Goal: Check status

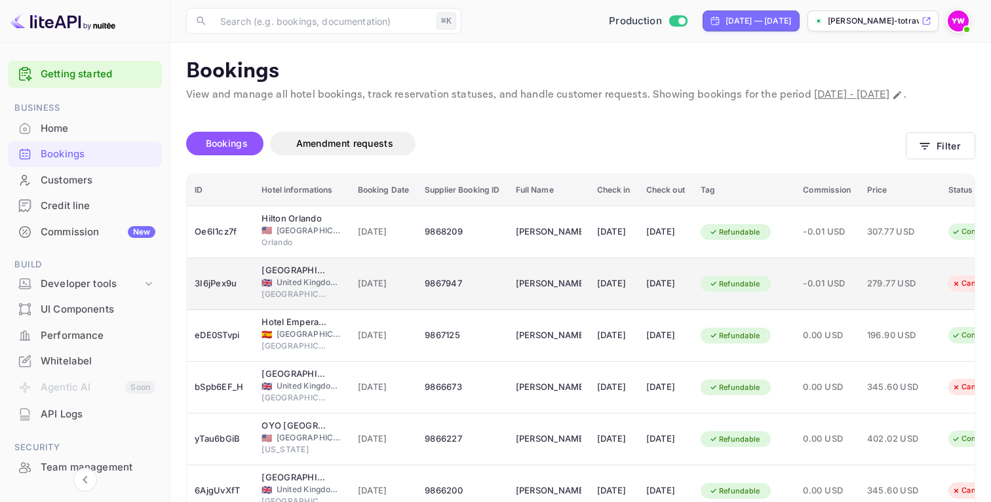
click at [494, 294] on div "9867947" at bounding box center [462, 283] width 75 height 21
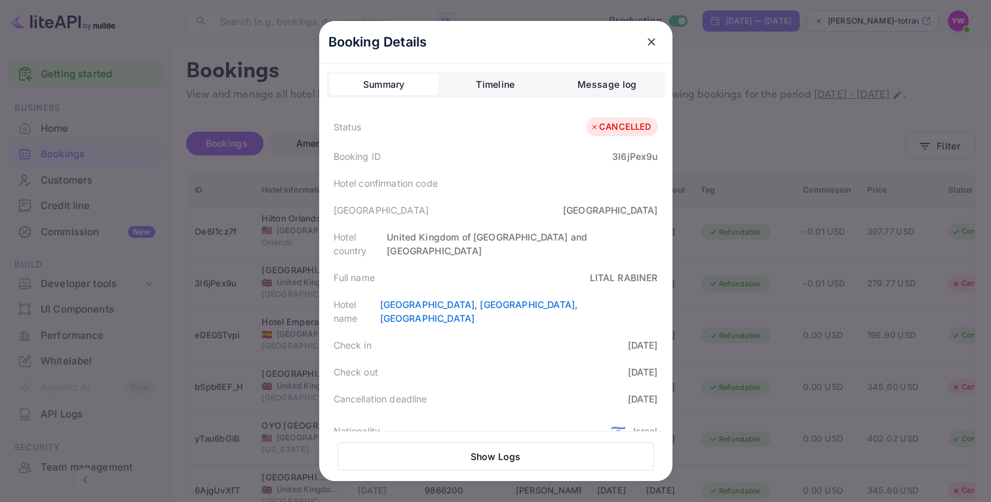
click at [762, 139] on div at bounding box center [495, 251] width 991 height 502
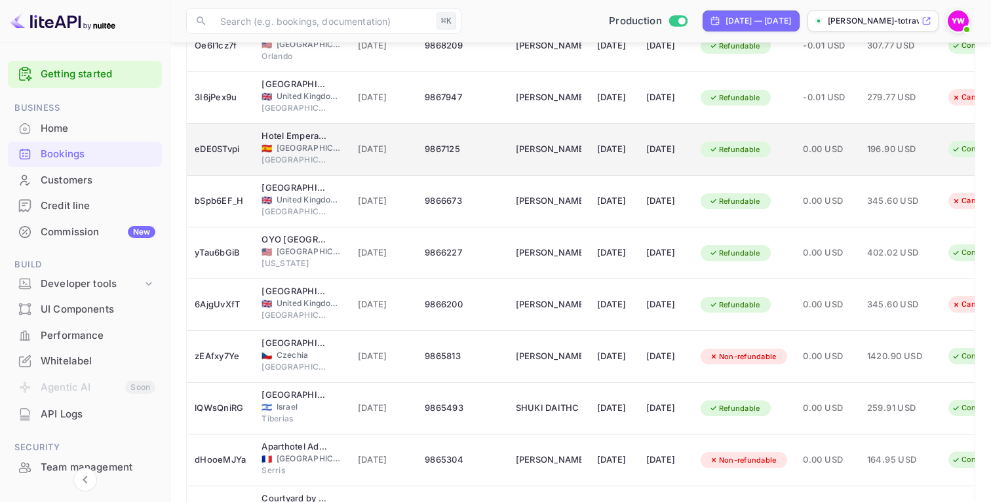
scroll to position [188, 0]
click at [614, 314] on div "[DATE]" at bounding box center [613, 303] width 33 height 21
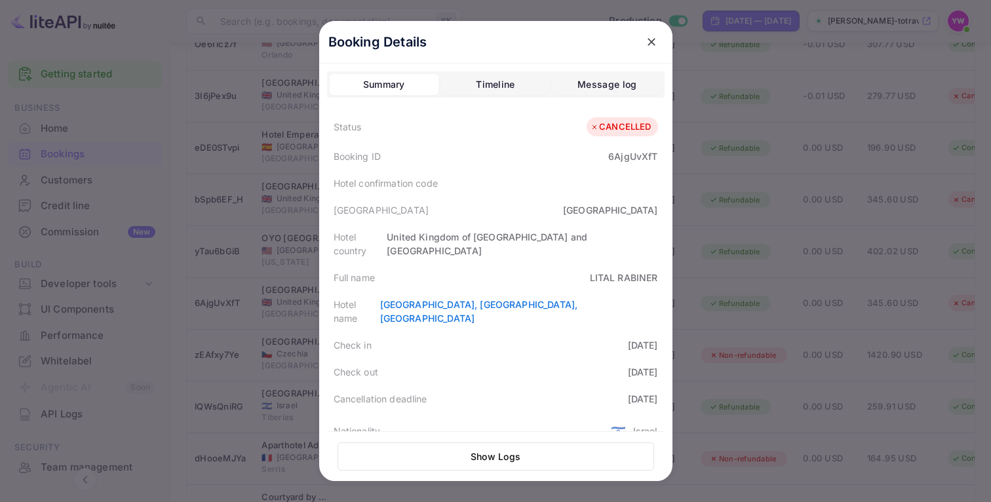
click at [794, 294] on div at bounding box center [495, 251] width 991 height 502
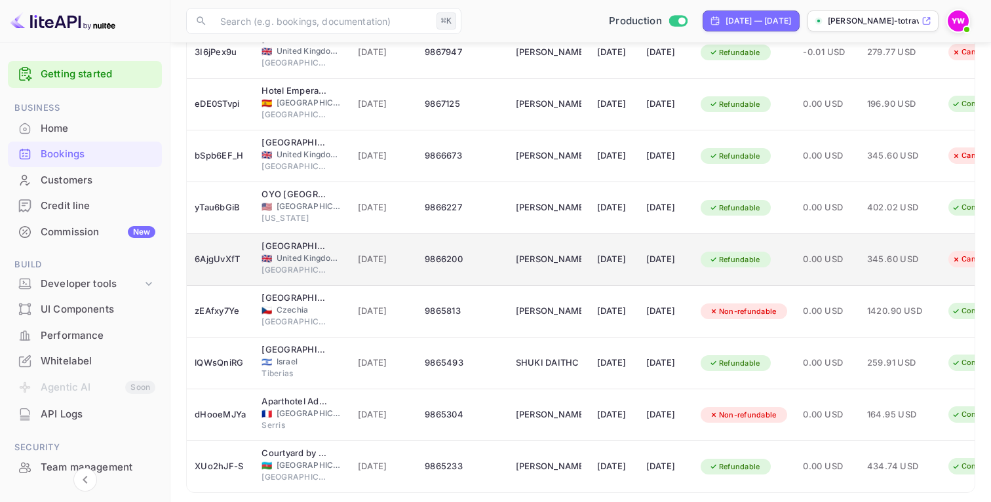
scroll to position [293, 0]
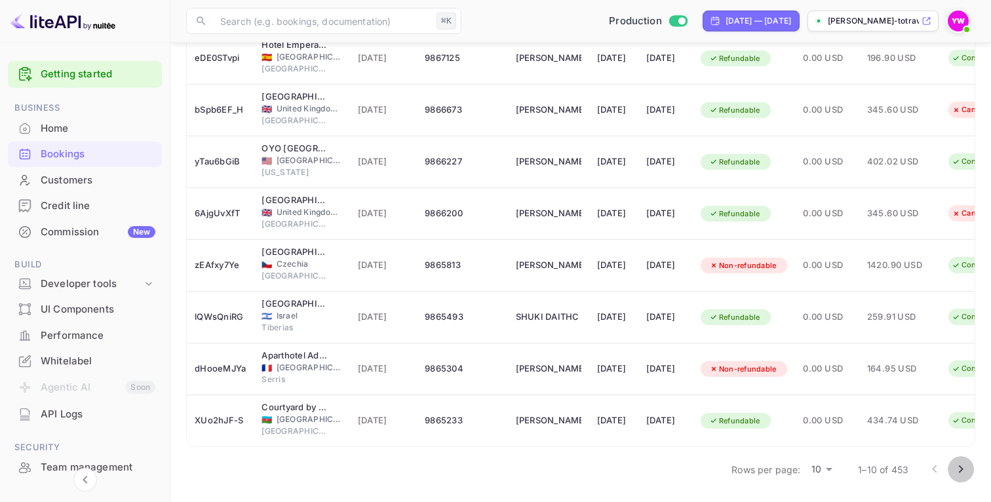
click at [964, 476] on icon "Go to next page" at bounding box center [961, 470] width 16 height 16
